Goal: Transaction & Acquisition: Book appointment/travel/reservation

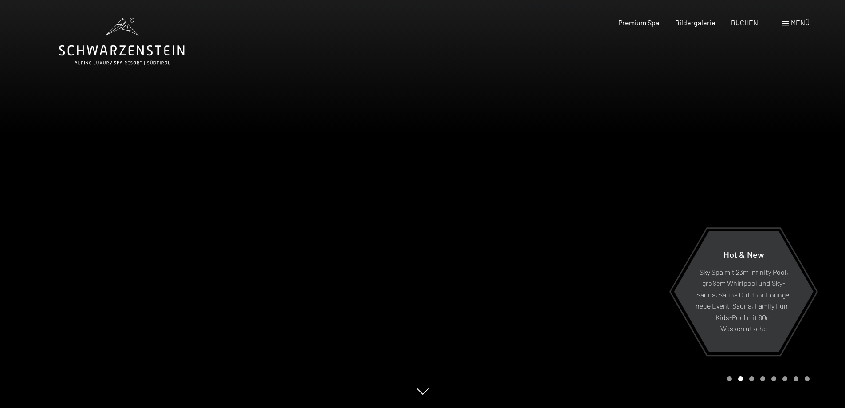
click at [730, 377] on div "Carousel Page 1" at bounding box center [729, 378] width 5 height 5
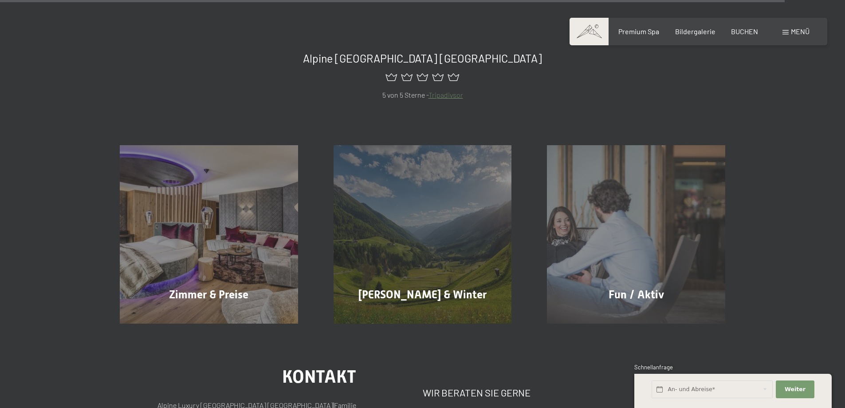
scroll to position [5057, 0]
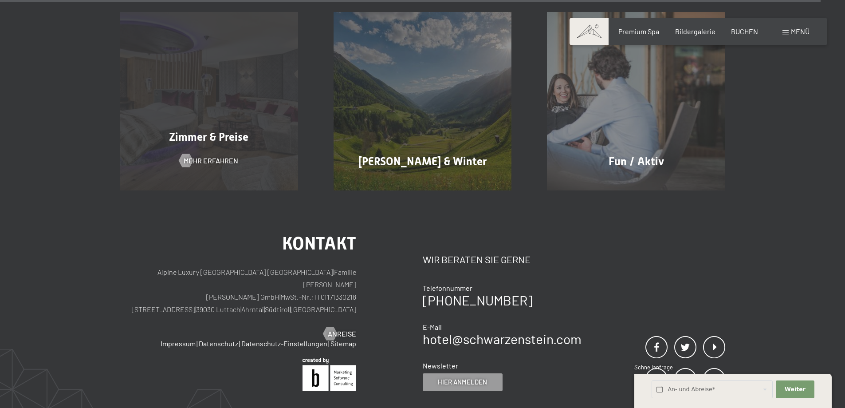
click at [232, 130] on span "Zimmer & Preise" at bounding box center [208, 136] width 79 height 13
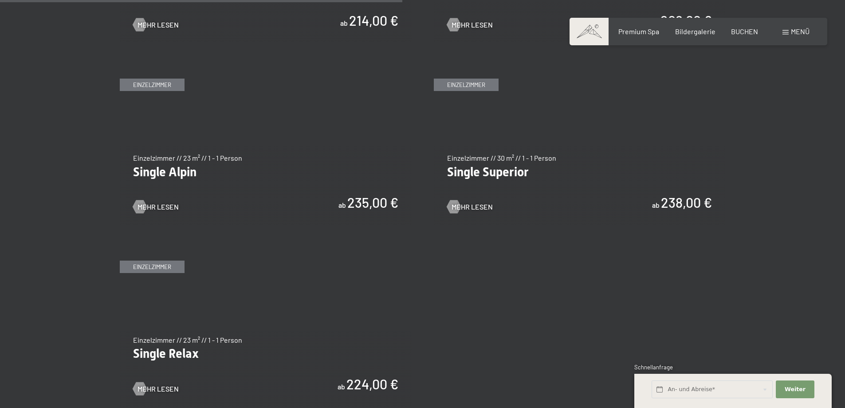
scroll to position [1464, 0]
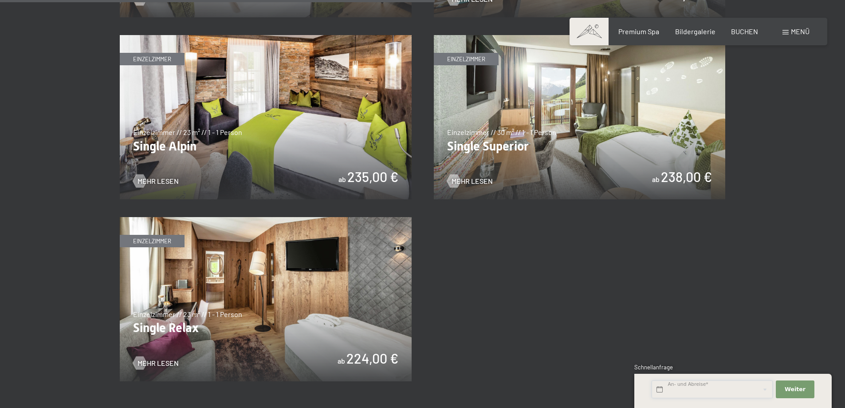
click at [752, 389] on input "text" at bounding box center [712, 389] width 121 height 18
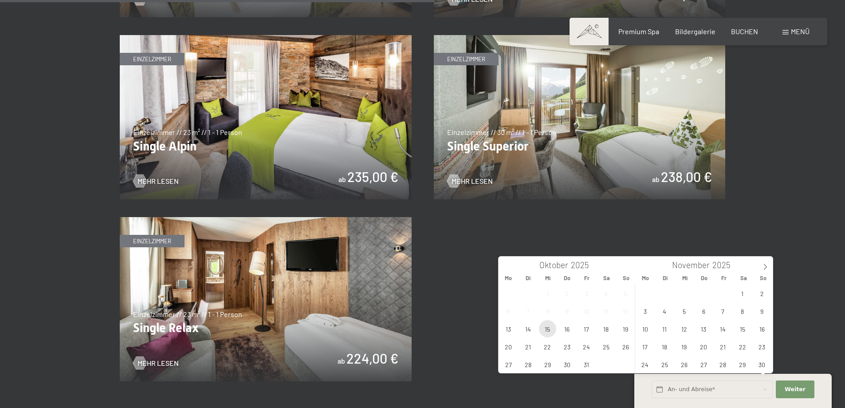
click at [549, 330] on span "15" at bounding box center [547, 328] width 17 height 17
click at [583, 326] on span "17" at bounding box center [586, 328] width 17 height 17
type input "Mi. 15.10.2025 - Fr. 17.10.2025"
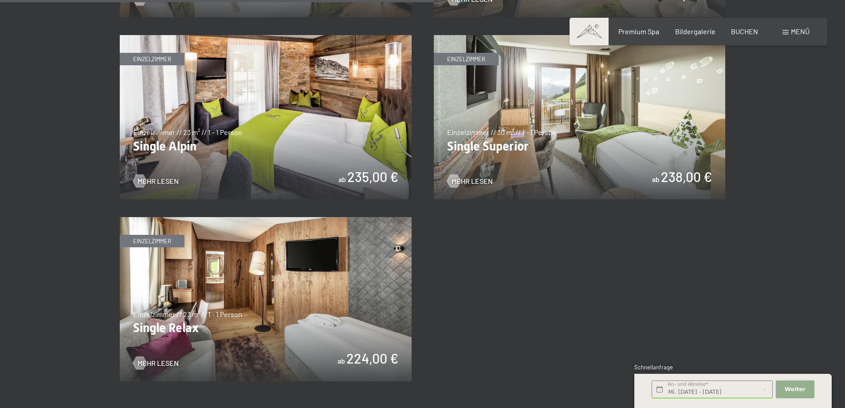
click at [792, 387] on span "Weiter" at bounding box center [795, 389] width 21 height 8
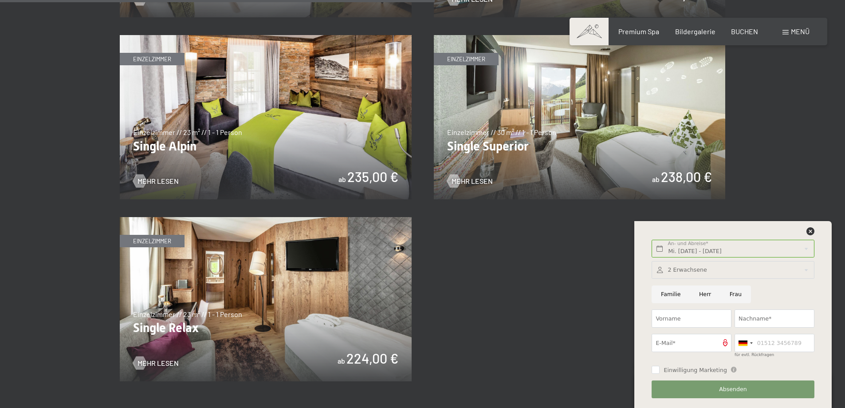
click at [698, 295] on input "Herr" at bounding box center [705, 294] width 31 height 18
radio input "true"
click at [686, 317] on input "Vorname" at bounding box center [692, 318] width 80 height 18
type input "Christian"
type input "Gratl"
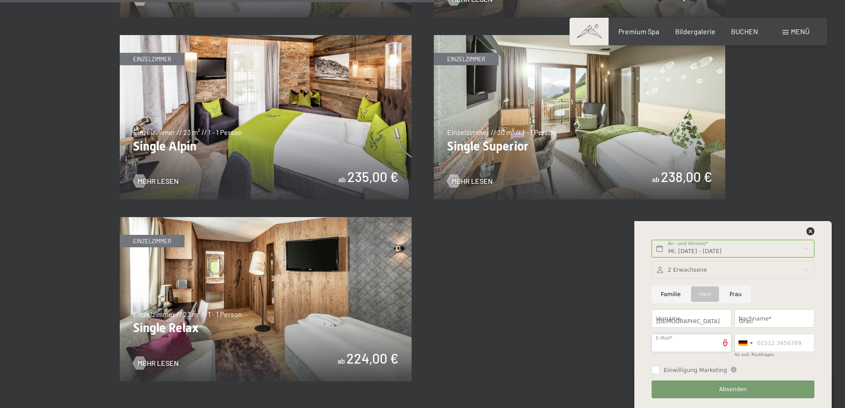
type input "gratl@gmx.de"
type input "081669566"
click at [655, 369] on input "Einwilligung Marketing" at bounding box center [656, 370] width 8 height 8
checkbox input "true"
click at [720, 389] on button "Absenden" at bounding box center [733, 389] width 162 height 18
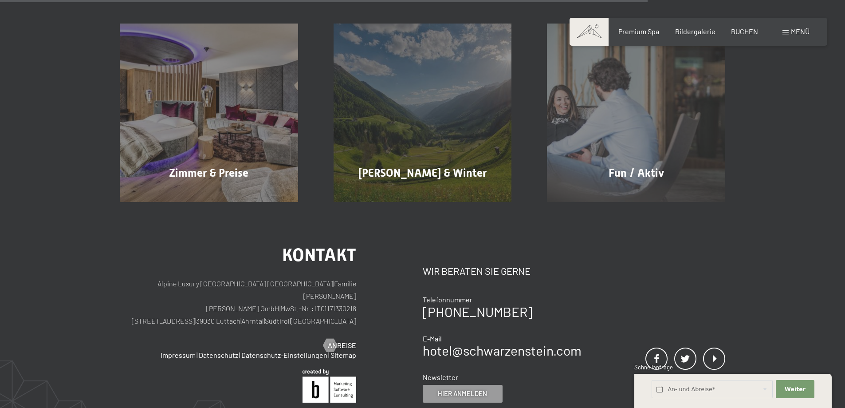
scroll to position [877, 0]
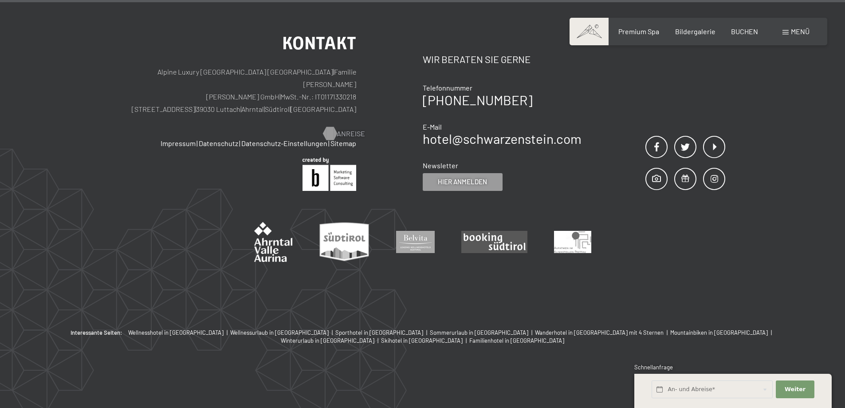
click at [340, 129] on span "Anreise" at bounding box center [351, 134] width 28 height 10
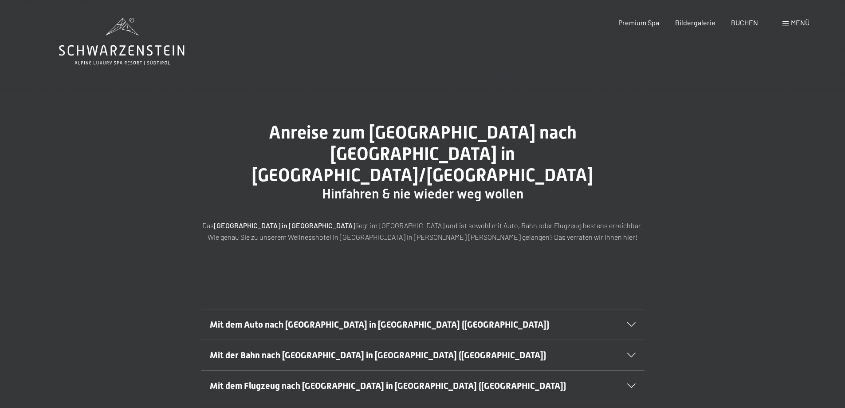
click at [354, 319] on span "Mit dem Auto nach Luttach in Südtirol (Italien)" at bounding box center [379, 324] width 339 height 11
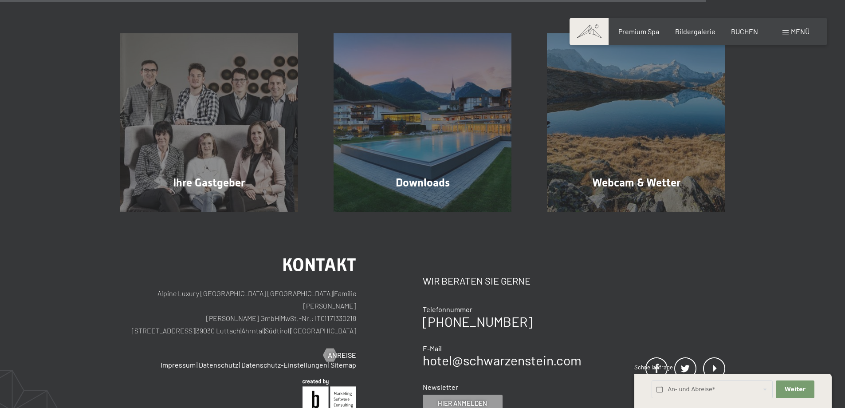
scroll to position [976, 0]
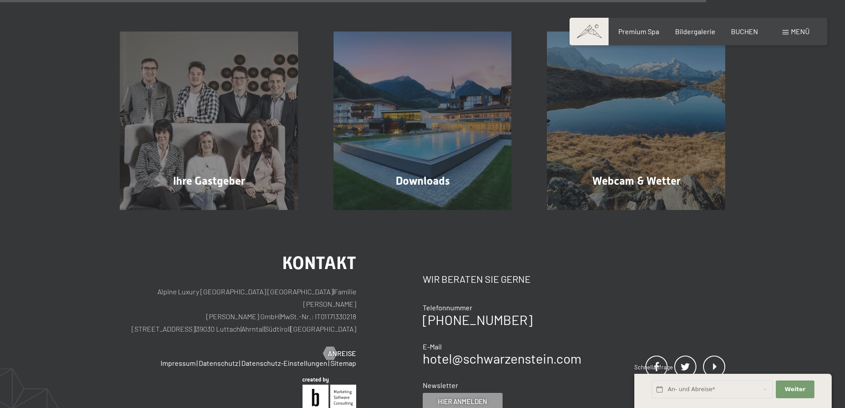
drag, startPoint x: 279, startPoint y: 294, endPoint x: 193, endPoint y: 294, distance: 86.5
click at [193, 294] on p "Alpine Luxury SPA Resort SCHWARZENSTEIN | Familie Zimmerhofer Otmar Zimmerhofer…" at bounding box center [238, 310] width 236 height 50
copy p "Dorfstraße 11 | 39030 Luttach"
